Goal: Task Accomplishment & Management: Use online tool/utility

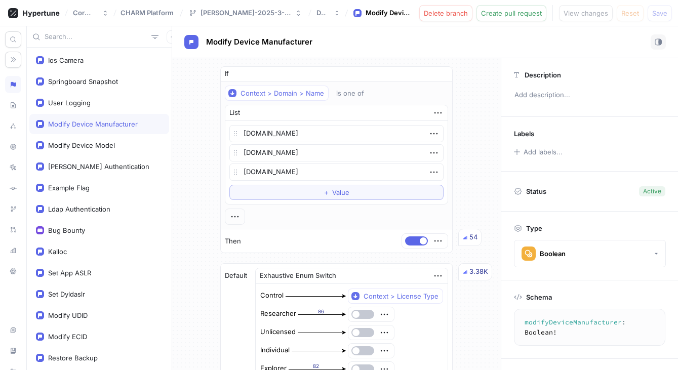
click at [81, 34] on input "text" at bounding box center [96, 37] width 103 height 10
type textarea "x"
type input "co"
type textarea "x"
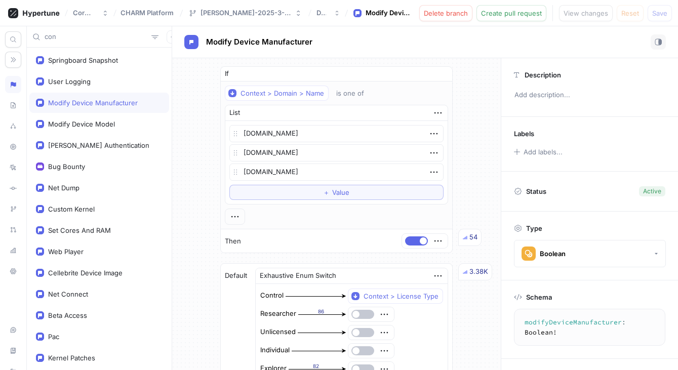
type input "conn"
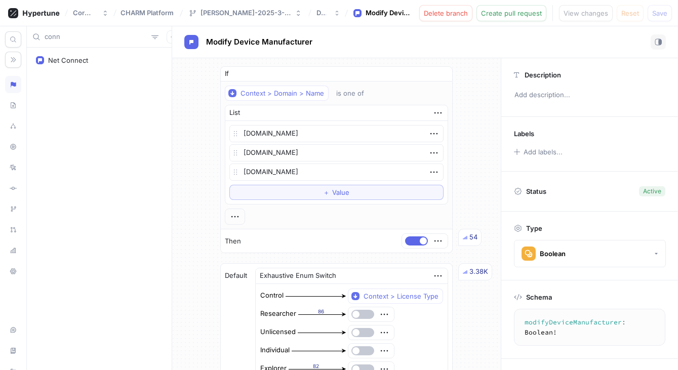
type textarea "x"
type input "co"
type textarea "x"
type input "c"
type textarea "x"
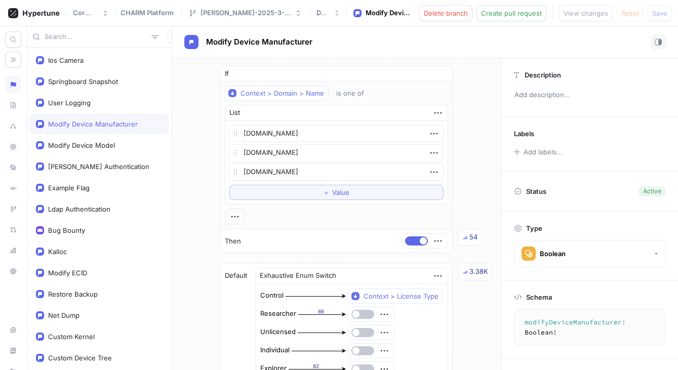
type textarea "x"
type input "IO"
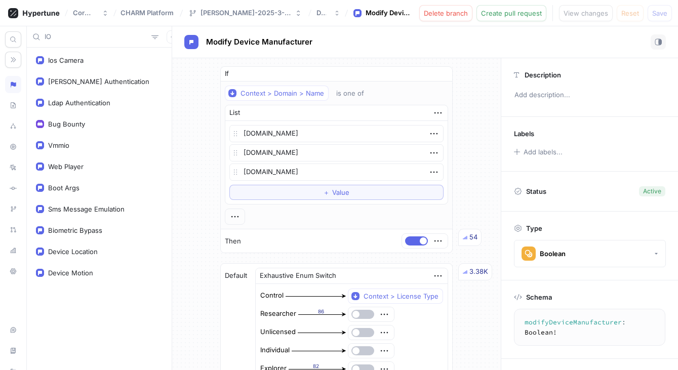
type textarea "x"
type input "IO"
type textarea "x"
type input "IO"
click at [39, 9] on icon at bounding box center [34, 13] width 52 height 10
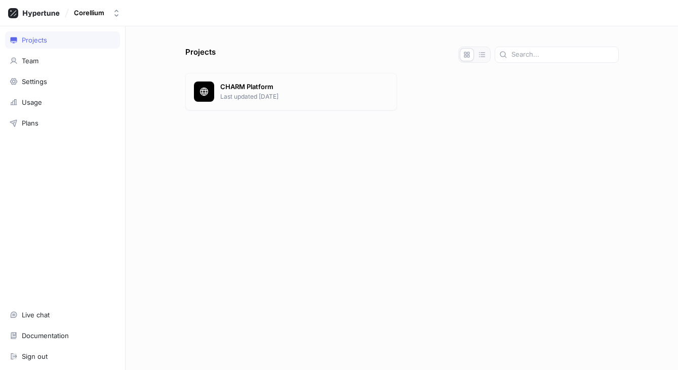
click at [243, 96] on p "Last updated [DATE]" at bounding box center [304, 96] width 168 height 9
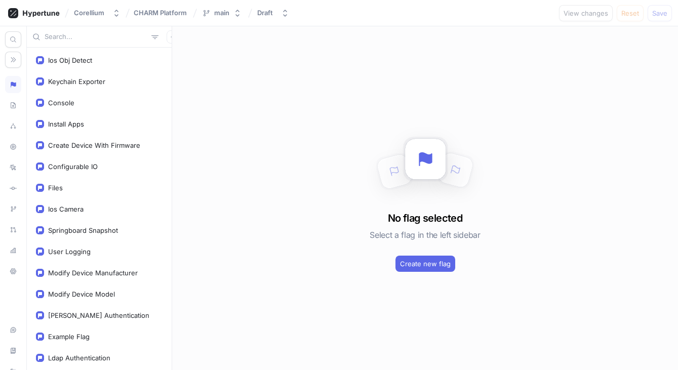
click at [87, 36] on input "text" at bounding box center [96, 37] width 103 height 10
type input "I"
click at [98, 161] on div "Configurable IO" at bounding box center [99, 166] width 140 height 20
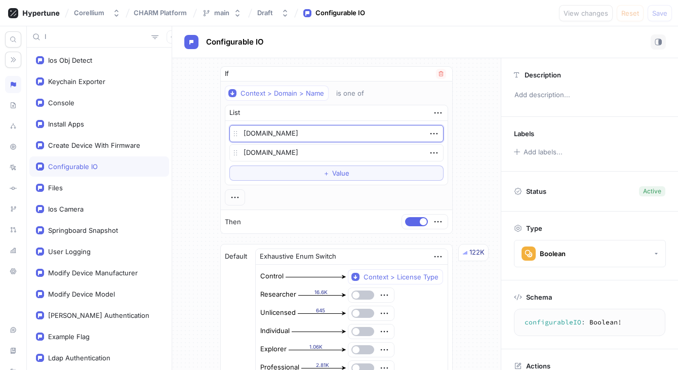
drag, startPoint x: 304, startPoint y: 134, endPoint x: 256, endPoint y: 141, distance: 48.6
click at [234, 136] on div "[DOMAIN_NAME]" at bounding box center [336, 133] width 215 height 17
click at [314, 137] on textarea "[DOMAIN_NAME]" at bounding box center [336, 133] width 215 height 17
drag, startPoint x: 304, startPoint y: 134, endPoint x: 235, endPoint y: 135, distance: 68.9
click at [235, 135] on div "[DOMAIN_NAME]" at bounding box center [336, 133] width 215 height 17
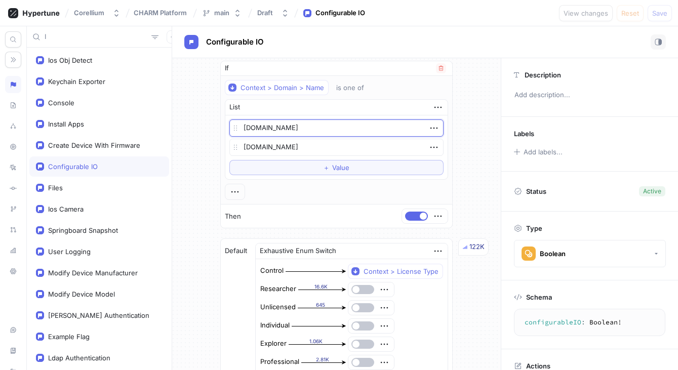
scroll to position [19, 0]
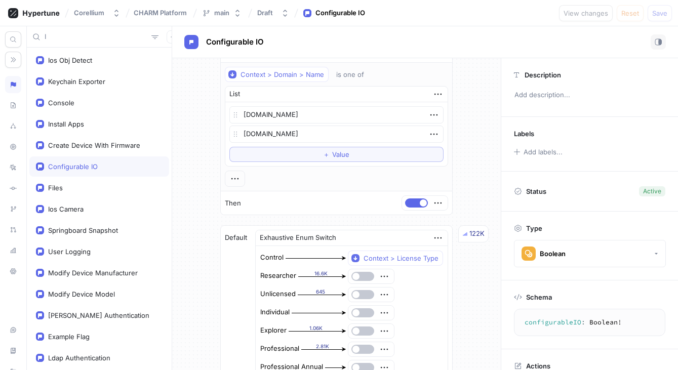
click at [471, 104] on div "If Context > Domain > Name is one of List [DOMAIN_NAME] [DOMAIN_NAME] To pick u…" at bounding box center [336, 347] width 329 height 616
click at [493, 16] on div "Corellium CHARM Platform main Draft Configurable IO View changes Reset Save" at bounding box center [339, 13] width 678 height 26
type textarea "x"
